Goal: Find specific page/section

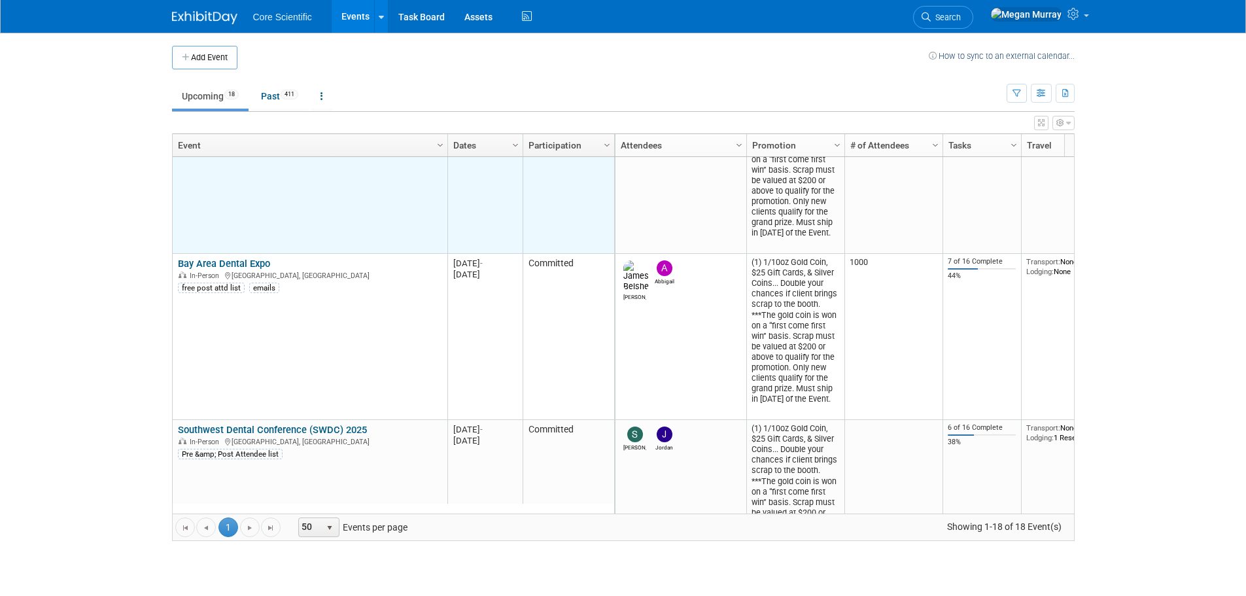
scroll to position [314, 0]
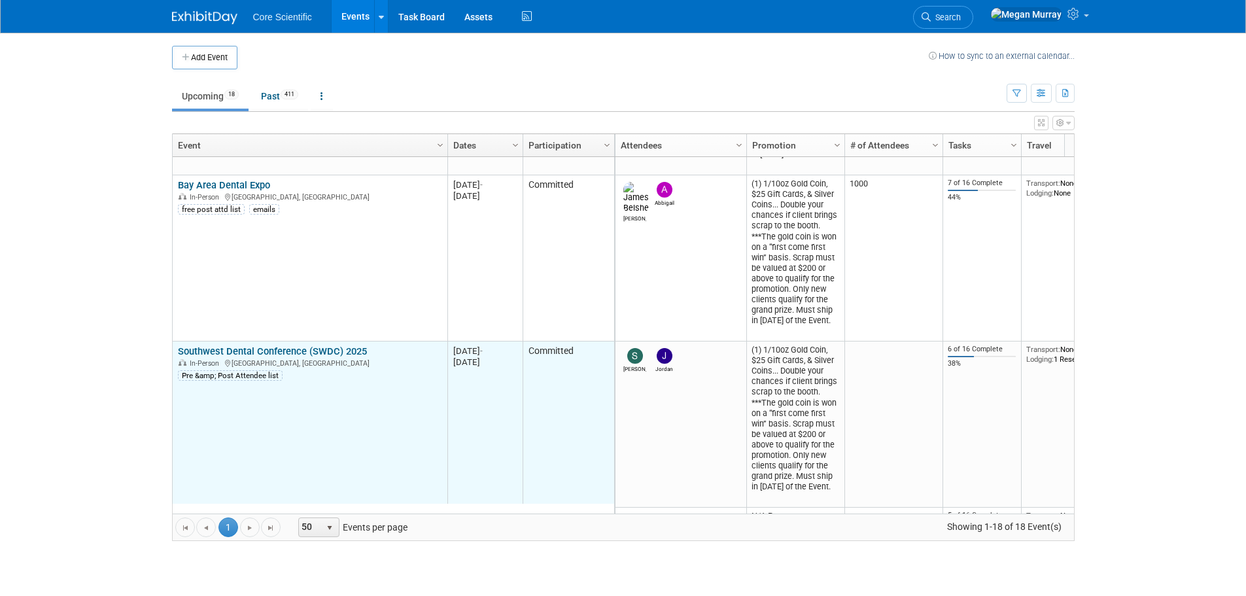
click at [244, 343] on td "Southwest Dental Conference (SWDC) 2025 Southwest Dental Conference (SWDC) 2025…" at bounding box center [310, 424] width 275 height 166
click at [244, 351] on link "Southwest Dental Conference (SWDC) 2025" at bounding box center [272, 351] width 189 height 12
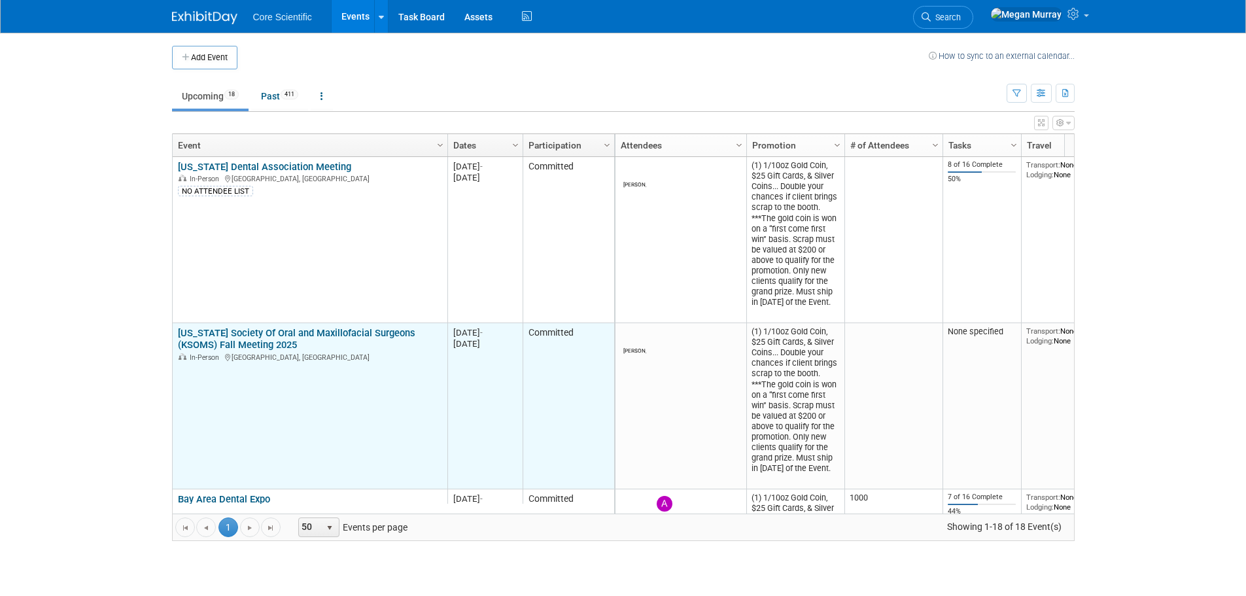
scroll to position [157, 0]
